Goal: Answer question/provide support: Share knowledge or assist other users

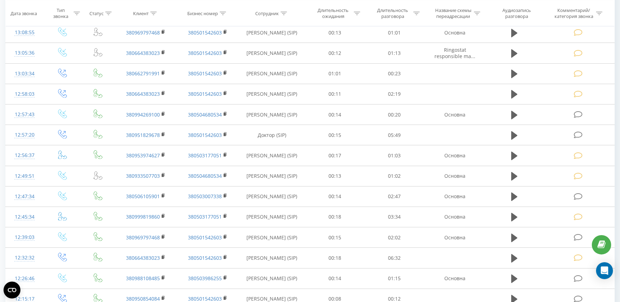
scroll to position [632, 0]
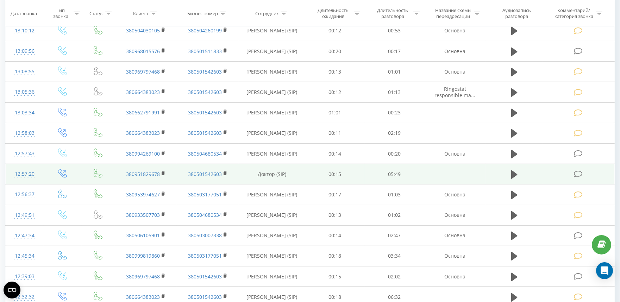
click at [576, 177] on icon at bounding box center [578, 174] width 9 height 7
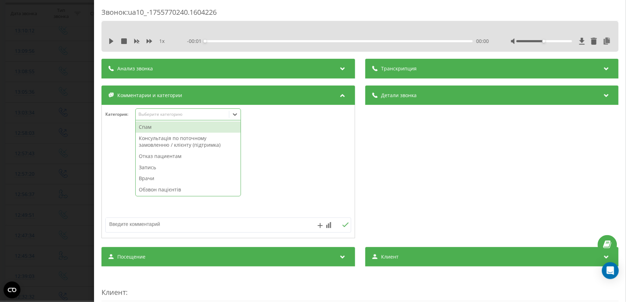
click at [153, 112] on div "Выберите категорию" at bounding box center [182, 115] width 88 height 6
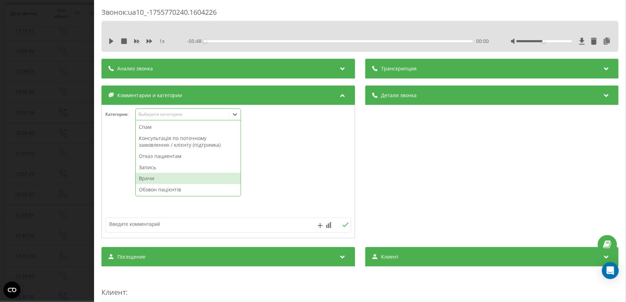
click at [149, 178] on div "Врачи" at bounding box center [188, 178] width 105 height 11
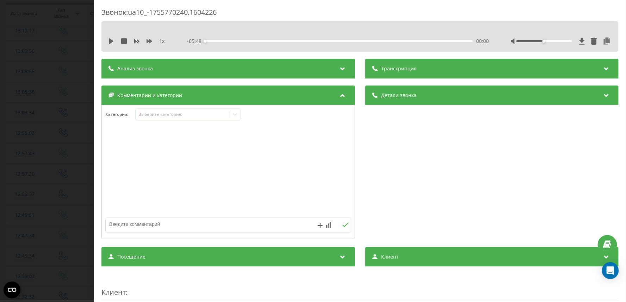
click at [62, 166] on div "Звонок : ua10_-1755770240.1604226 1 x - 05:48 00:00 00:00 Транскрипция Для анал…" at bounding box center [313, 151] width 626 height 302
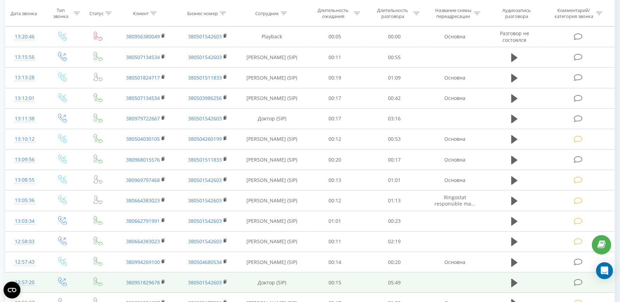
scroll to position [515, 0]
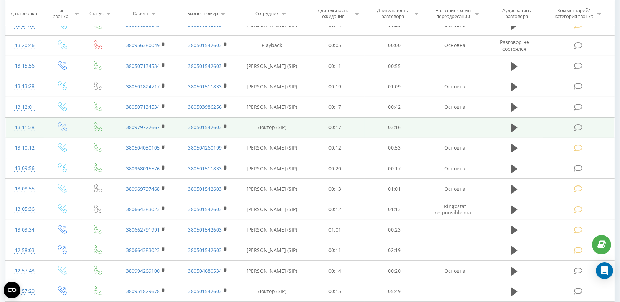
click at [576, 129] on icon at bounding box center [578, 127] width 9 height 7
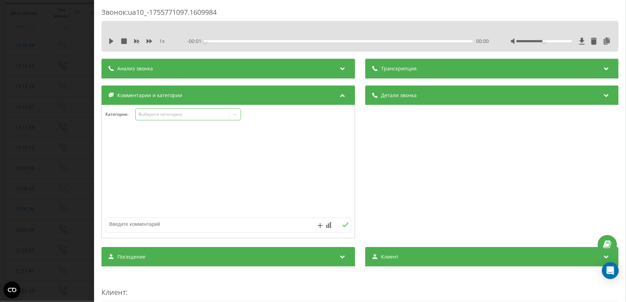
click at [161, 119] on div "Выберите категорию" at bounding box center [188, 115] width 106 height 12
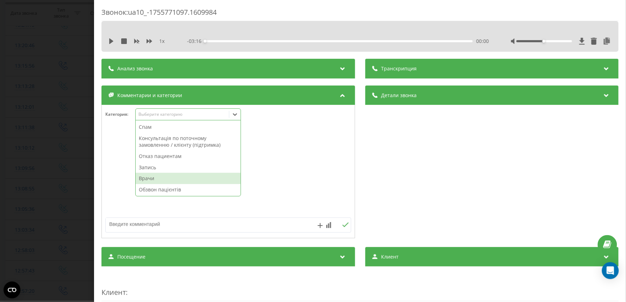
click at [151, 177] on div "Врачи" at bounding box center [188, 178] width 105 height 11
click at [56, 156] on div "Звонок : ua10_-1755771097.1609984 1 x - 03:16 00:00 00:00 Транскрипция Для анал…" at bounding box center [313, 151] width 626 height 302
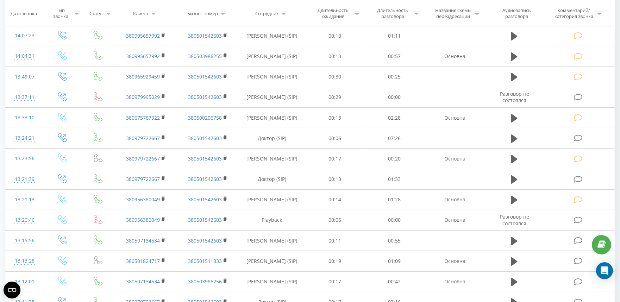
scroll to position [319, 0]
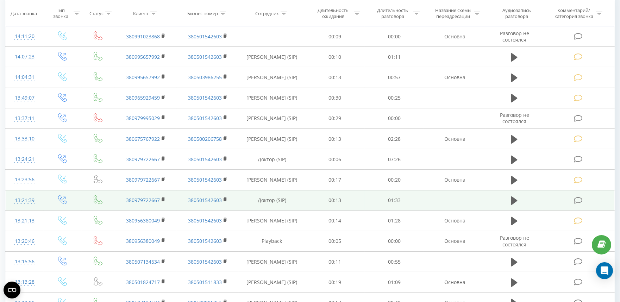
click at [575, 199] on icon at bounding box center [578, 200] width 9 height 7
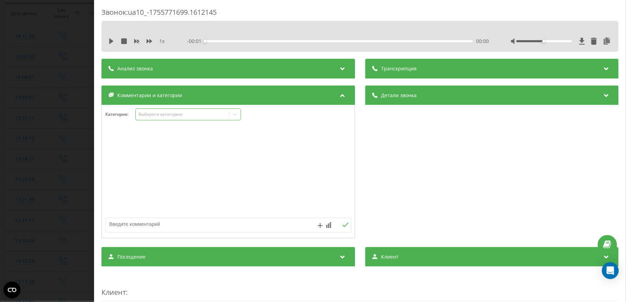
click at [142, 115] on div "Выберите категорию" at bounding box center [182, 115] width 88 height 6
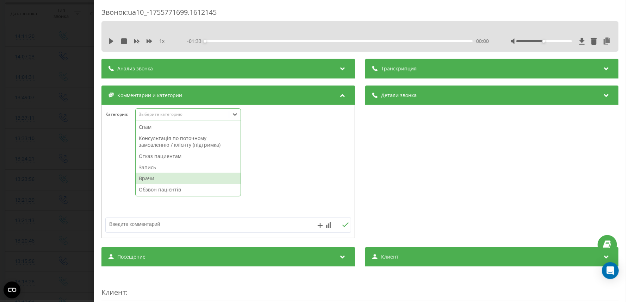
drag, startPoint x: 155, startPoint y: 178, endPoint x: 82, endPoint y: 161, distance: 74.4
click at [155, 178] on div "Врачи" at bounding box center [188, 178] width 105 height 11
click at [41, 151] on div "Звонок : ua10_-1755771699.1612145 1 x - 01:33 00:00 00:00 Транскрипция Для анал…" at bounding box center [313, 151] width 626 height 302
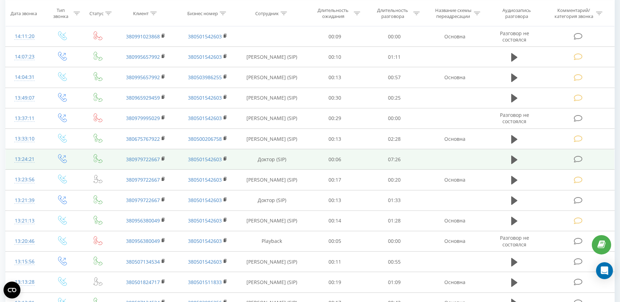
click at [575, 157] on icon at bounding box center [578, 159] width 9 height 7
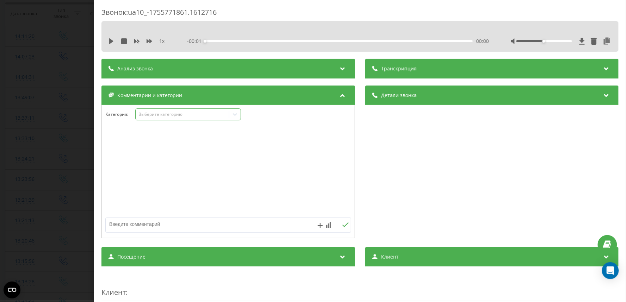
click at [140, 115] on div "Выберите категорию" at bounding box center [182, 115] width 88 height 6
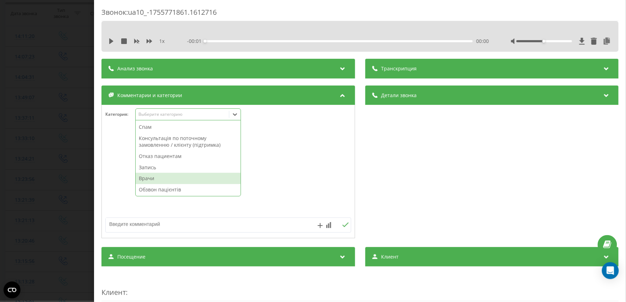
click at [154, 178] on div "Врачи" at bounding box center [188, 178] width 105 height 11
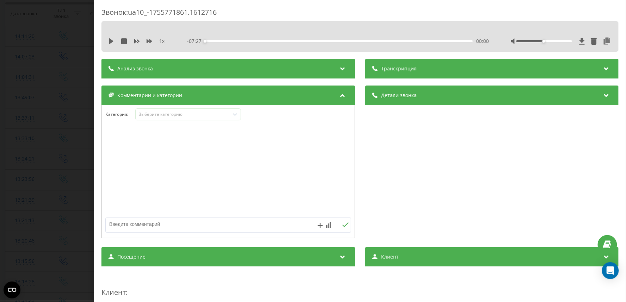
click at [67, 154] on div "Звонок : ua10_-1755771861.1612716 1 x - 07:27 00:00 00:00 Транскрипция Для анал…" at bounding box center [313, 151] width 626 height 302
